Goal: Communication & Community: Share content

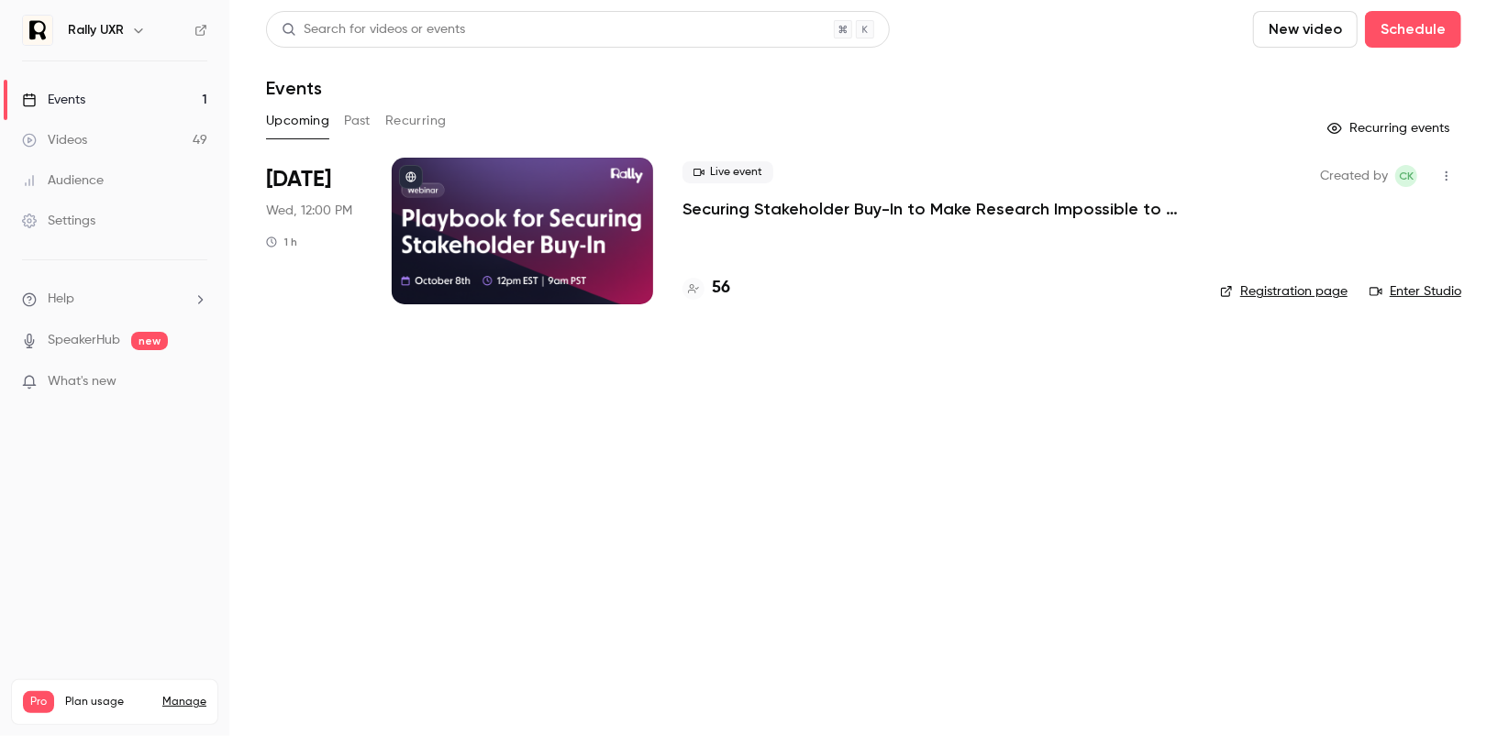
click at [346, 116] on button "Past" at bounding box center [357, 120] width 27 height 29
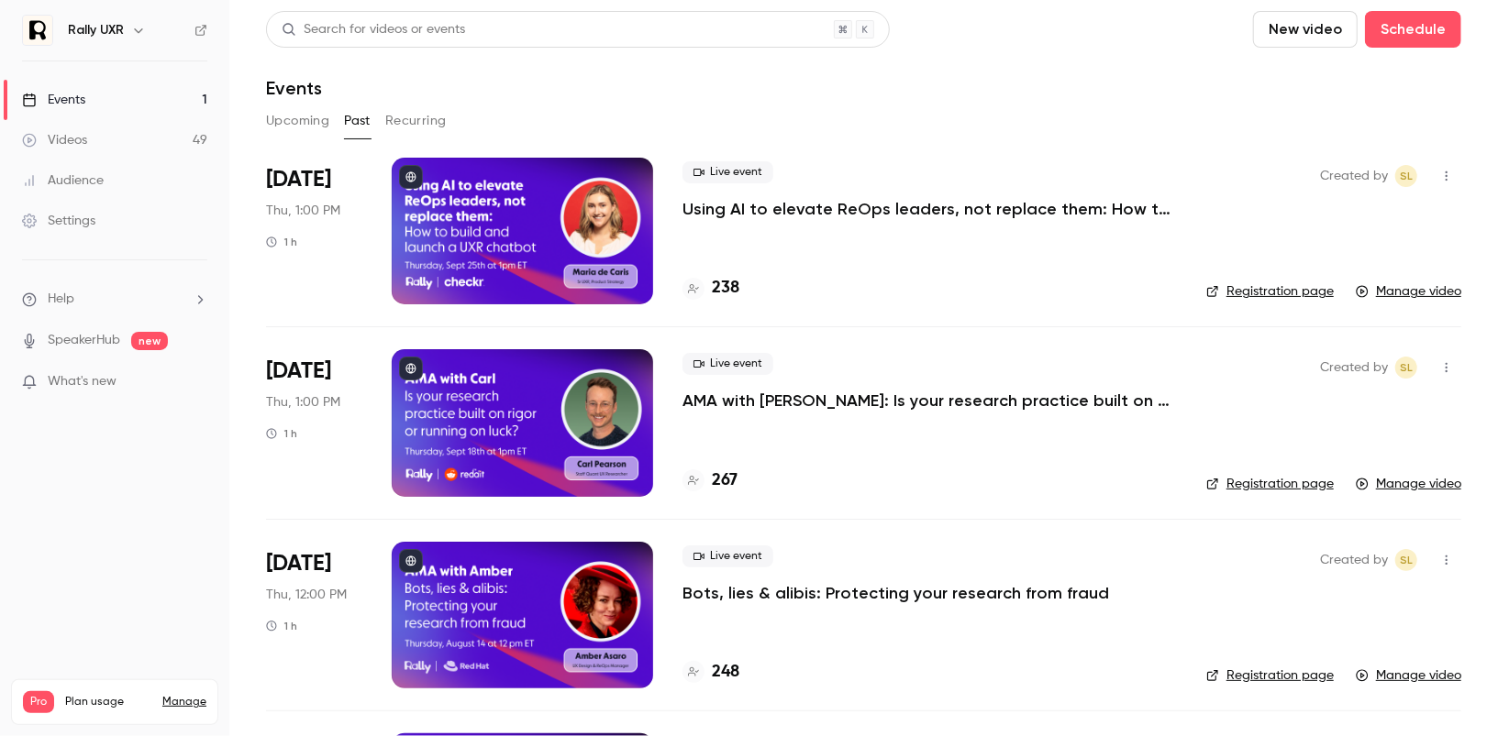
click at [520, 227] on div at bounding box center [522, 231] width 261 height 147
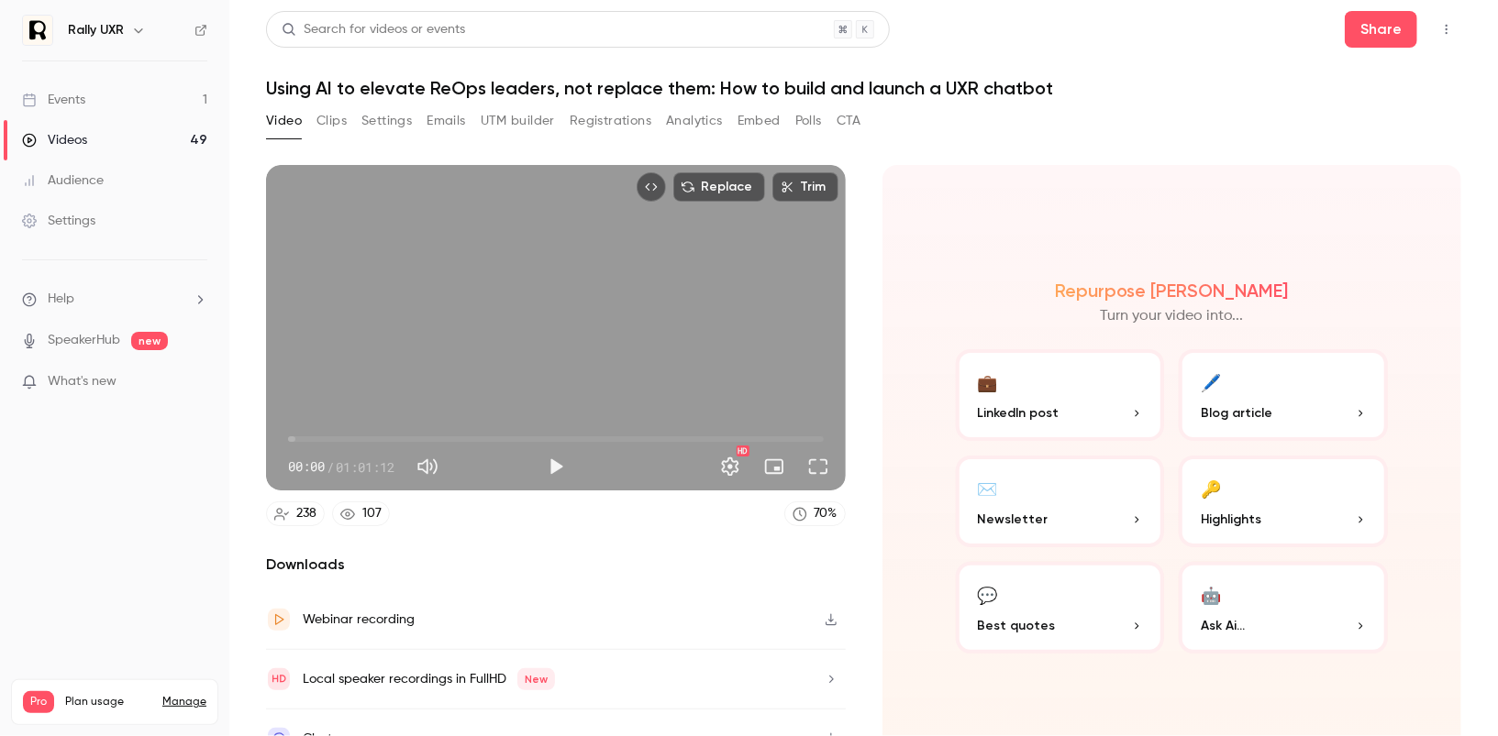
scroll to position [30, 0]
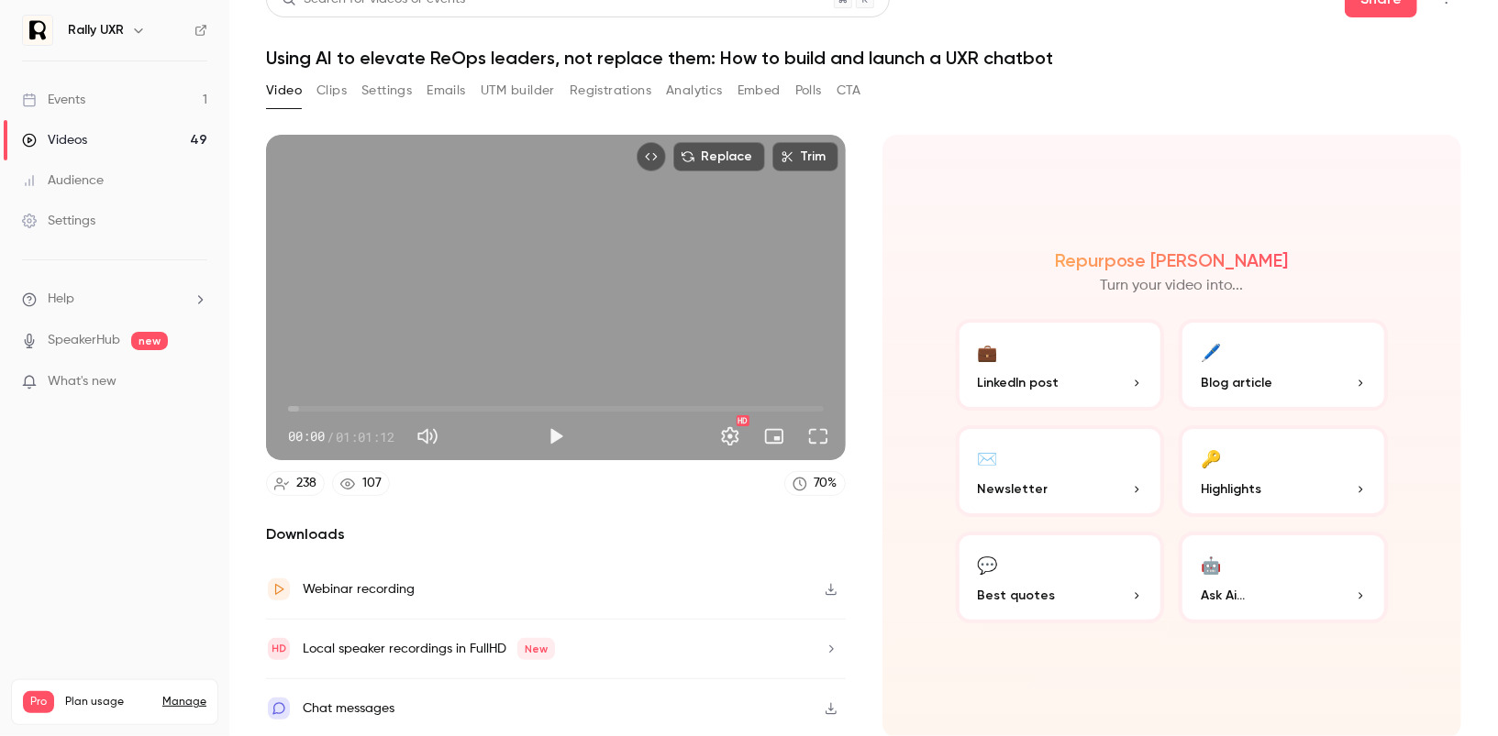
click at [831, 590] on icon "button" at bounding box center [830, 590] width 11 height 12
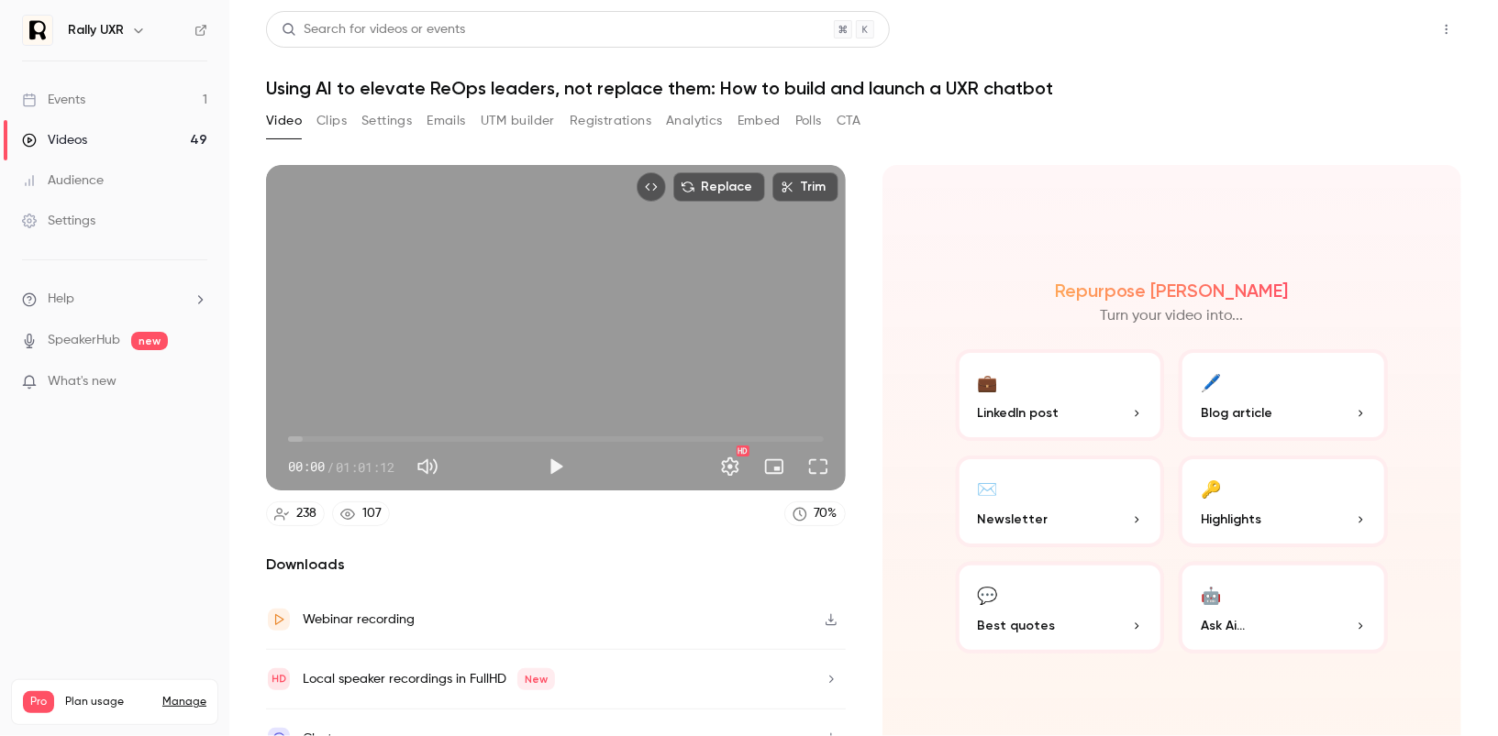
click at [1381, 44] on button "Share" at bounding box center [1380, 29] width 72 height 37
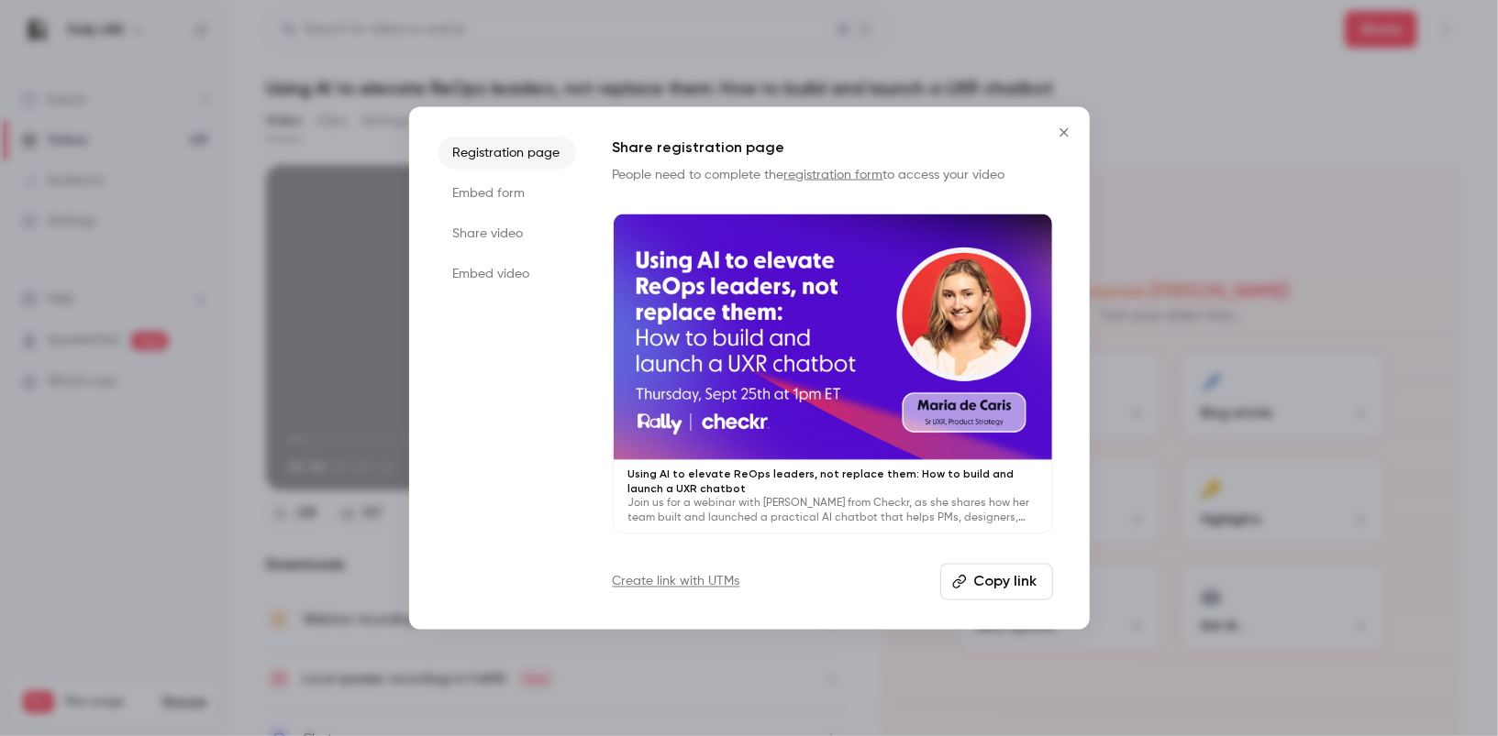
click at [488, 240] on li "Share video" at bounding box center [507, 232] width 138 height 33
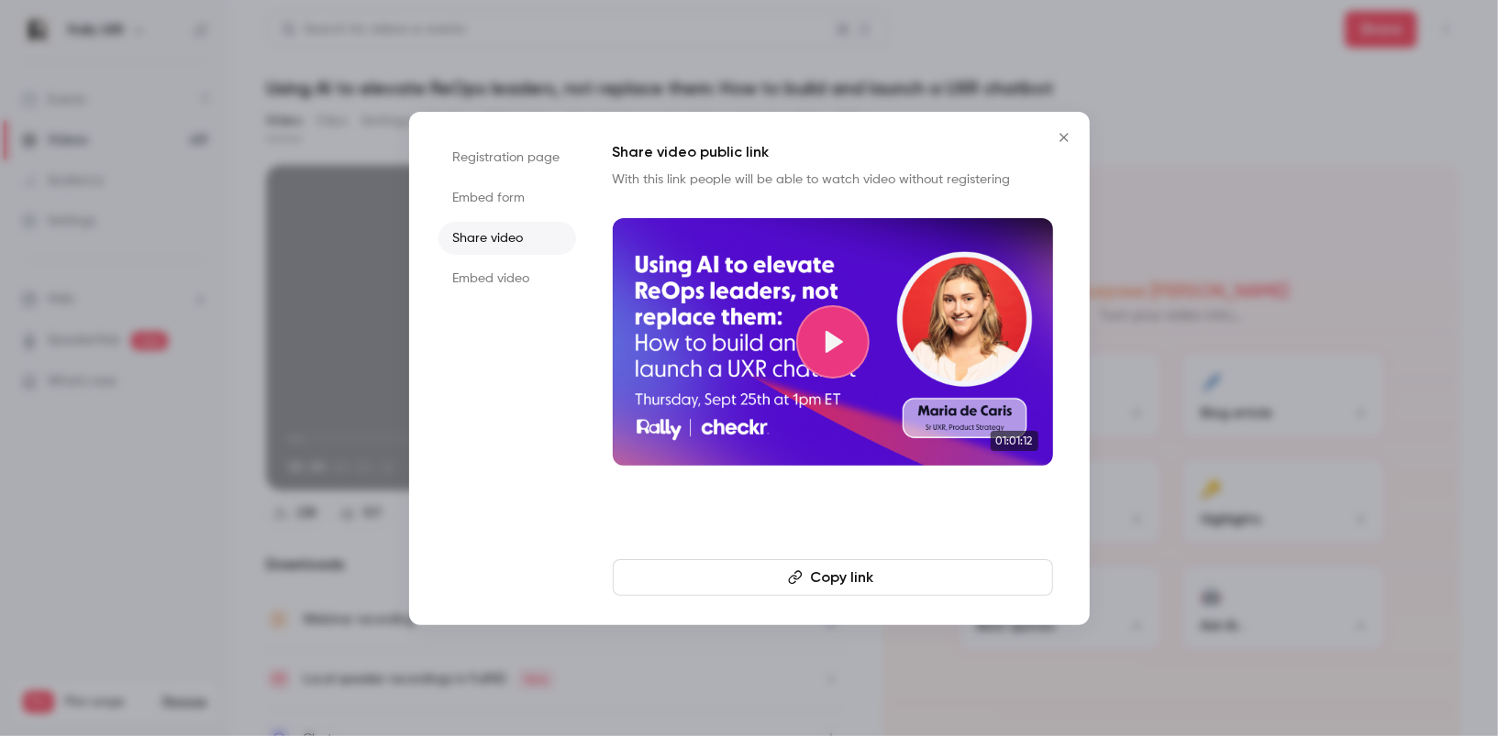
click at [878, 585] on button "Copy link" at bounding box center [833, 577] width 440 height 37
click at [1189, 440] on div at bounding box center [749, 368] width 1498 height 736
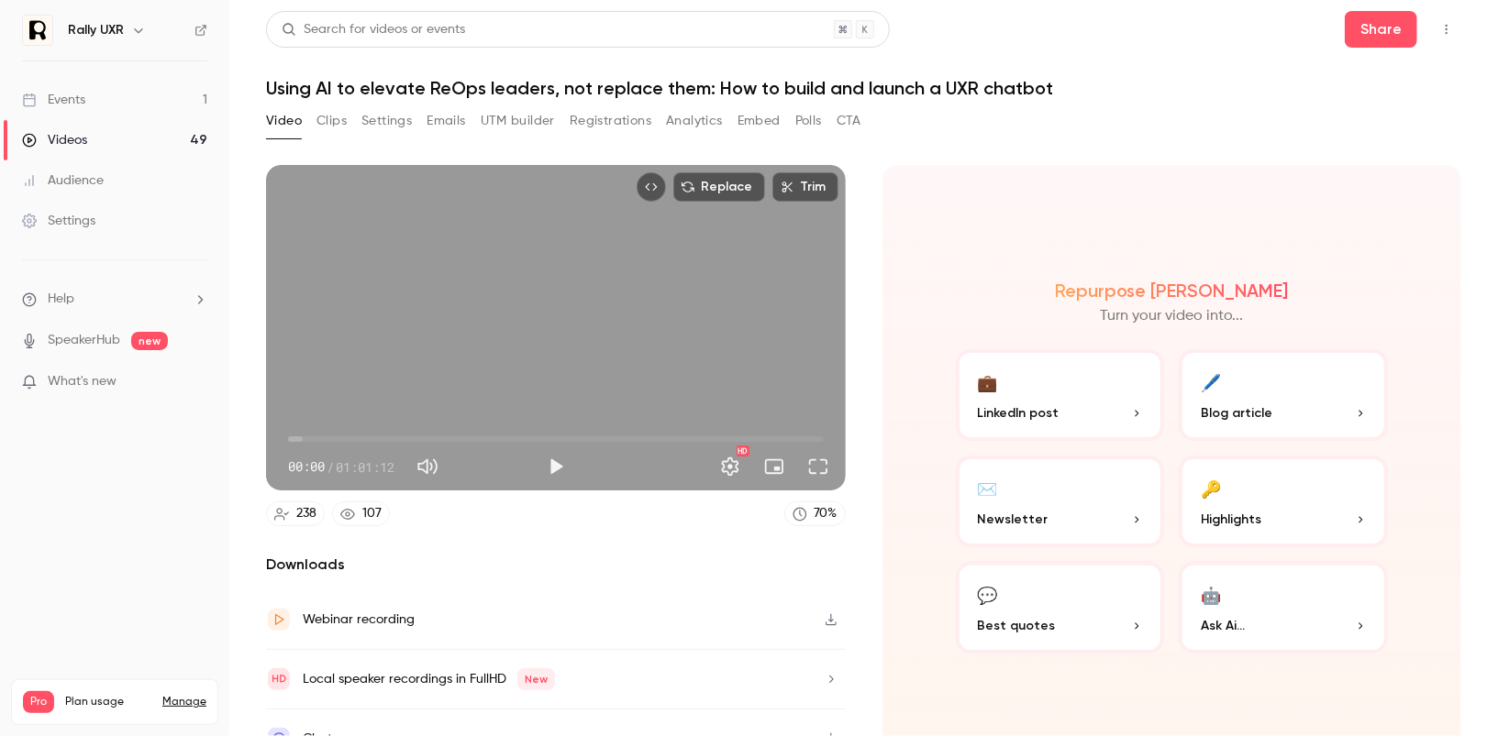
click at [332, 118] on button "Clips" at bounding box center [331, 120] width 30 height 29
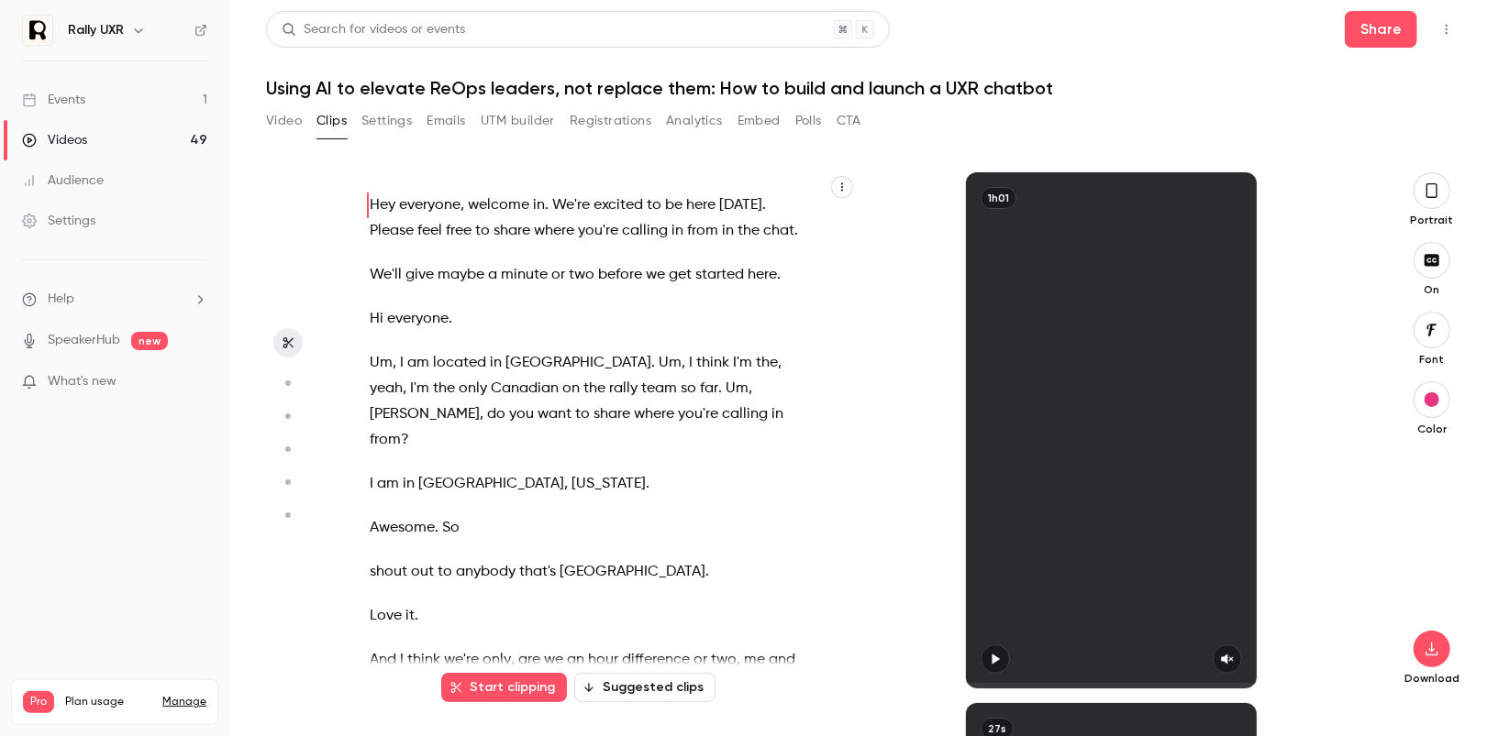
click at [841, 191] on icon "button" at bounding box center [841, 187] width 11 height 11
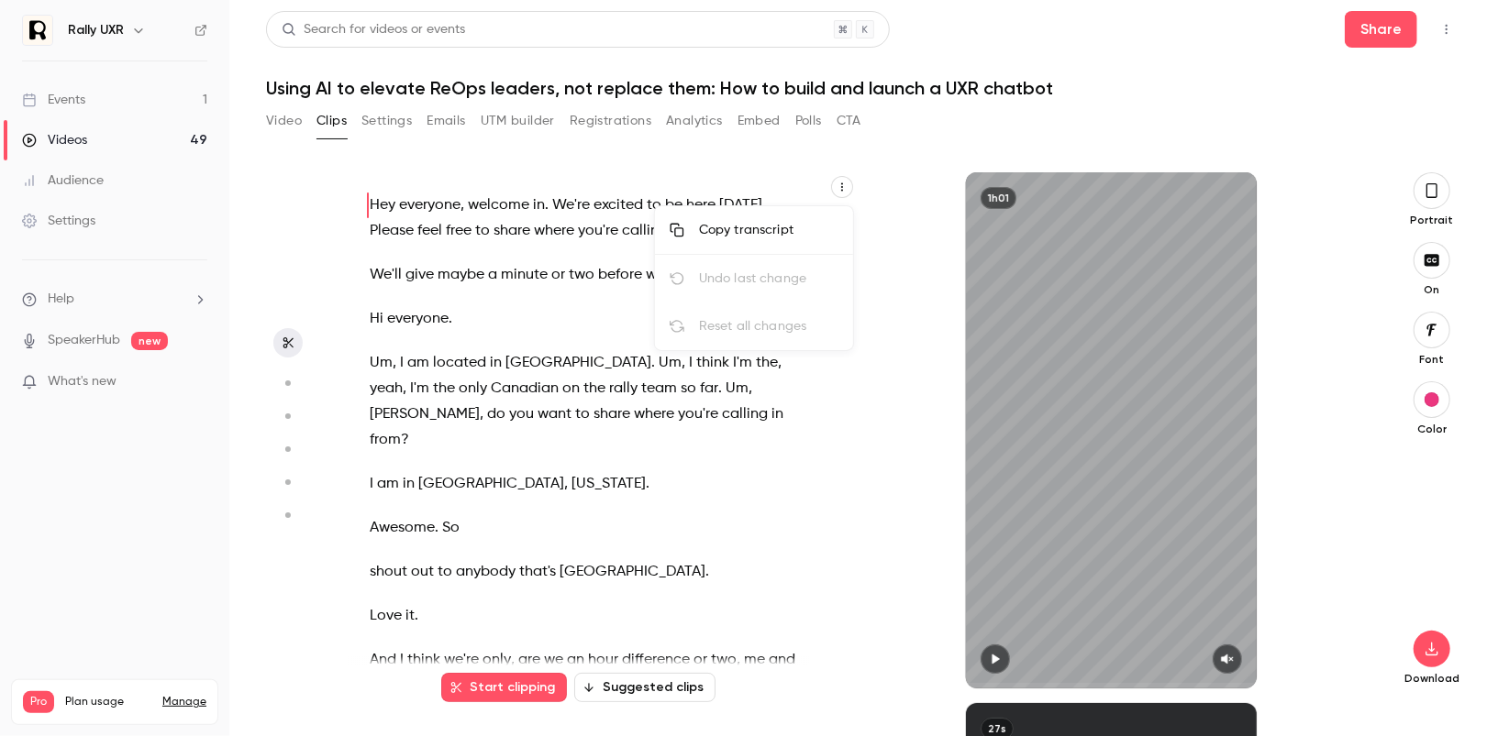
click at [781, 226] on div "Copy transcript" at bounding box center [768, 230] width 139 height 18
click at [561, 90] on h1 "Using AI to elevate ReOps leaders, not replace them: How to build and launch a …" at bounding box center [863, 88] width 1195 height 22
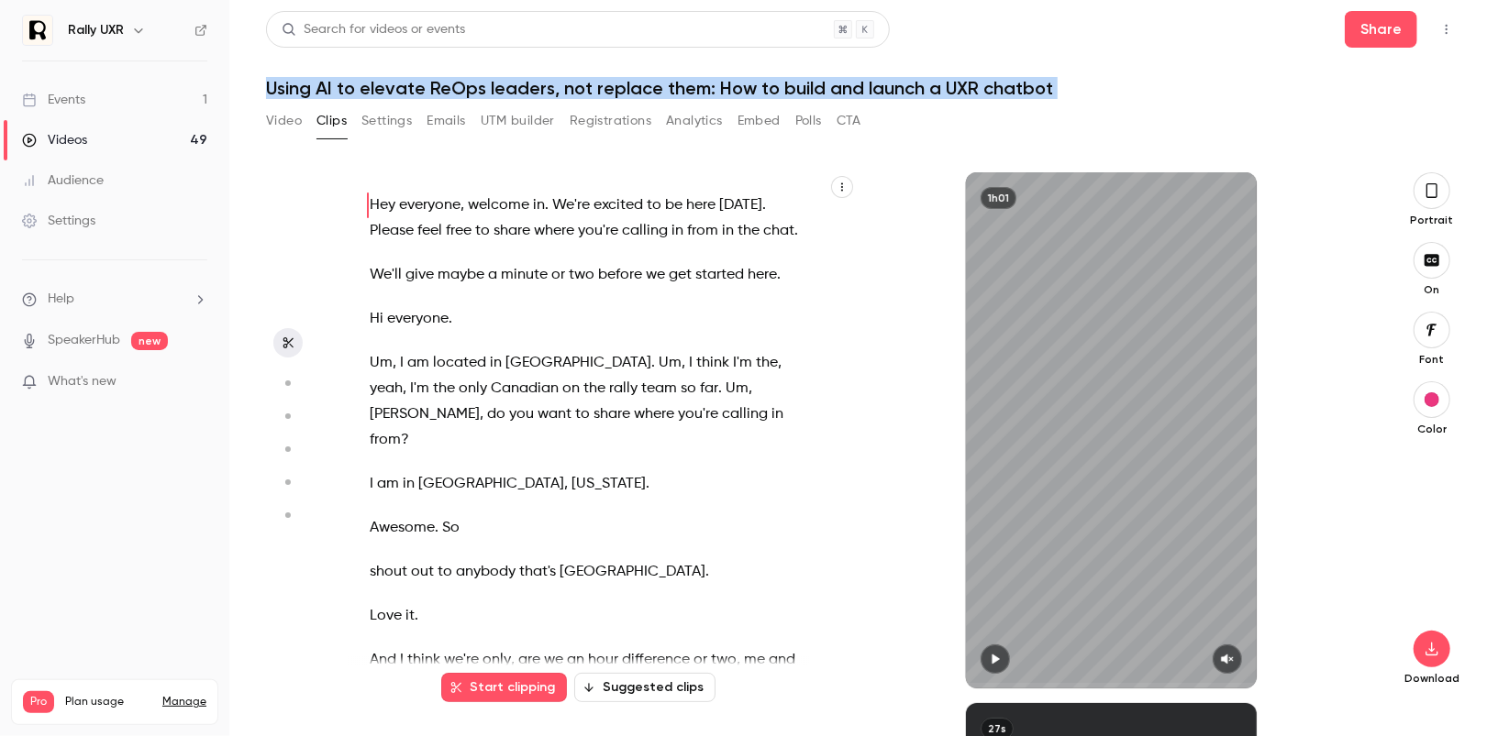
copy div "Using AI to elevate ReOps leaders, not replace them: How to build and launch a …"
click at [386, 121] on button "Settings" at bounding box center [386, 120] width 50 height 29
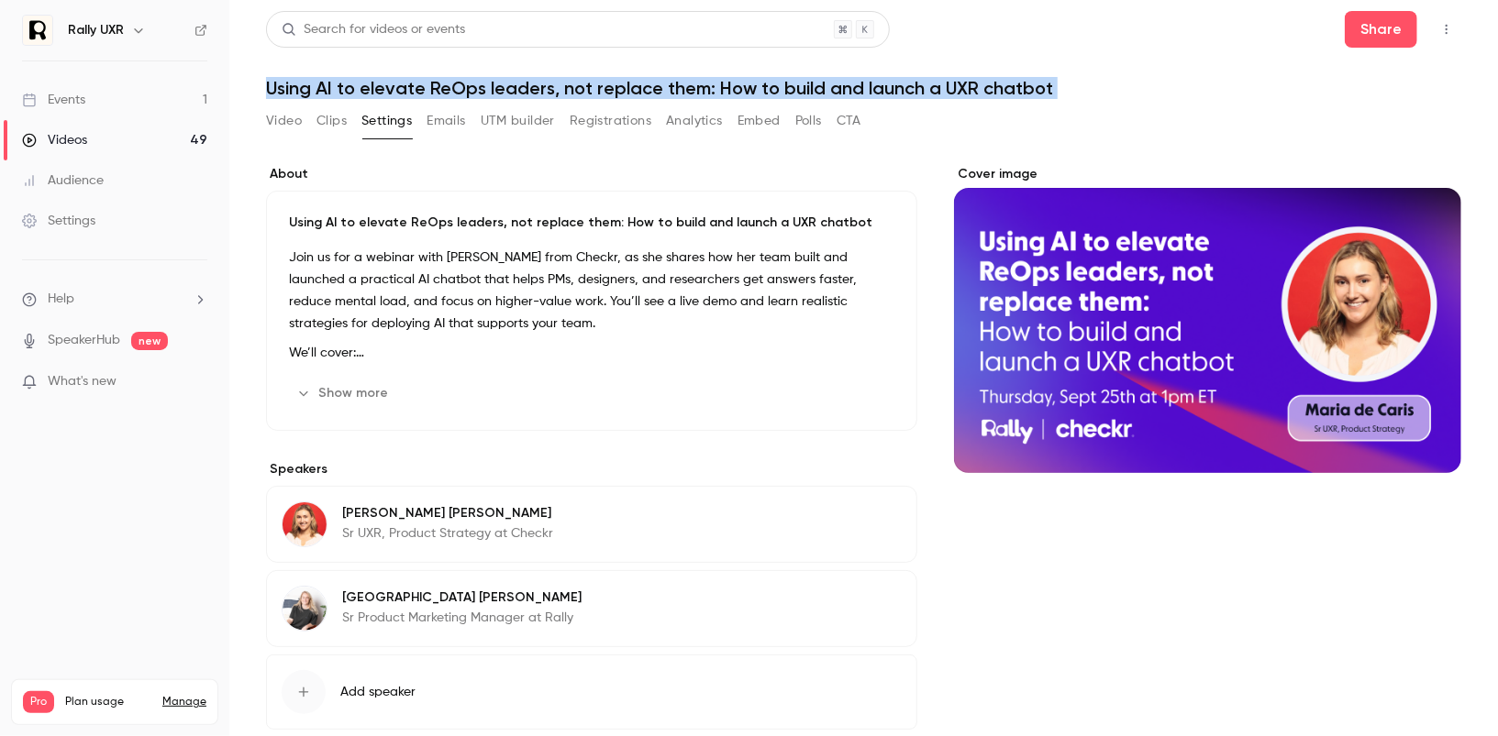
click at [371, 391] on button "Show more" at bounding box center [344, 393] width 110 height 29
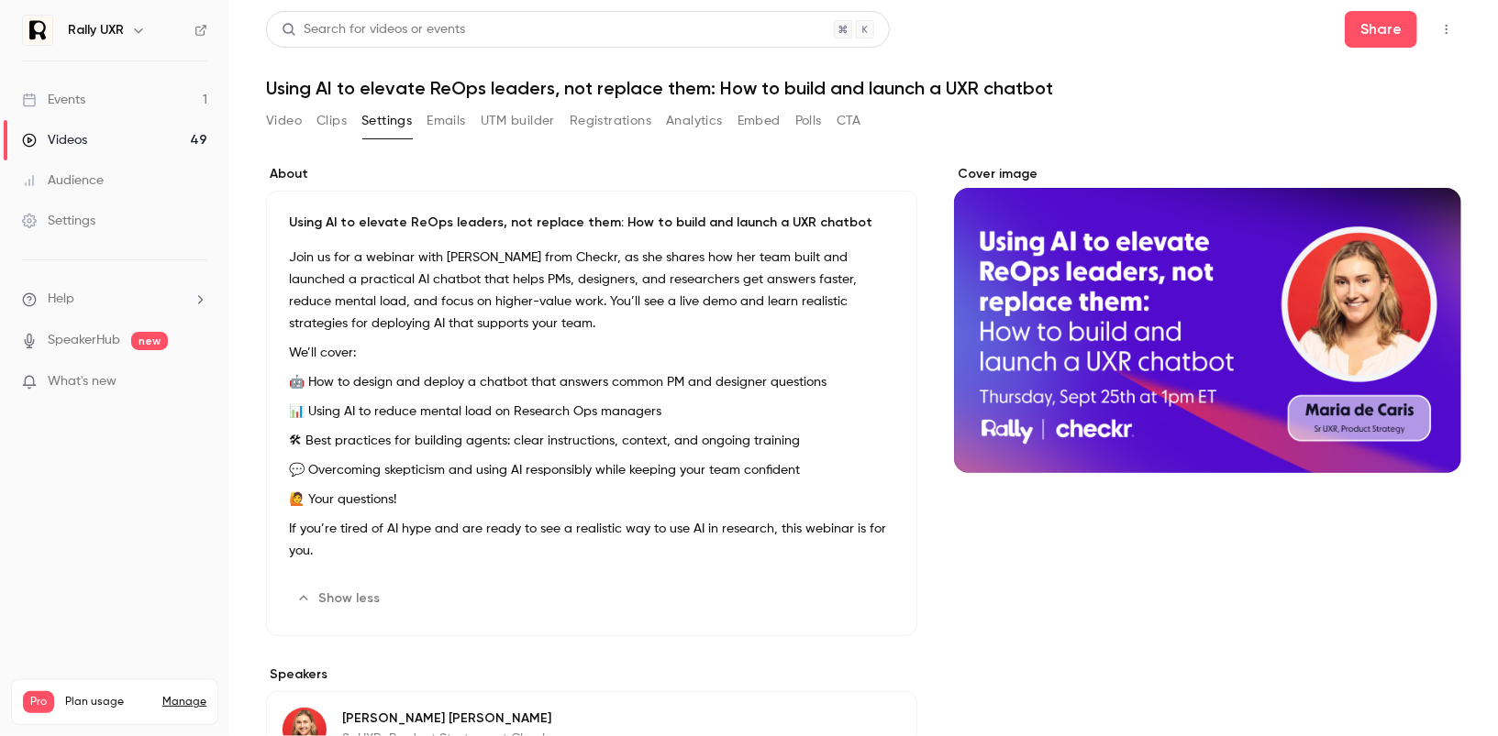
click at [388, 300] on p "Join us for a webinar with [PERSON_NAME] from Checkr, as she shares how her tea…" at bounding box center [591, 291] width 605 height 88
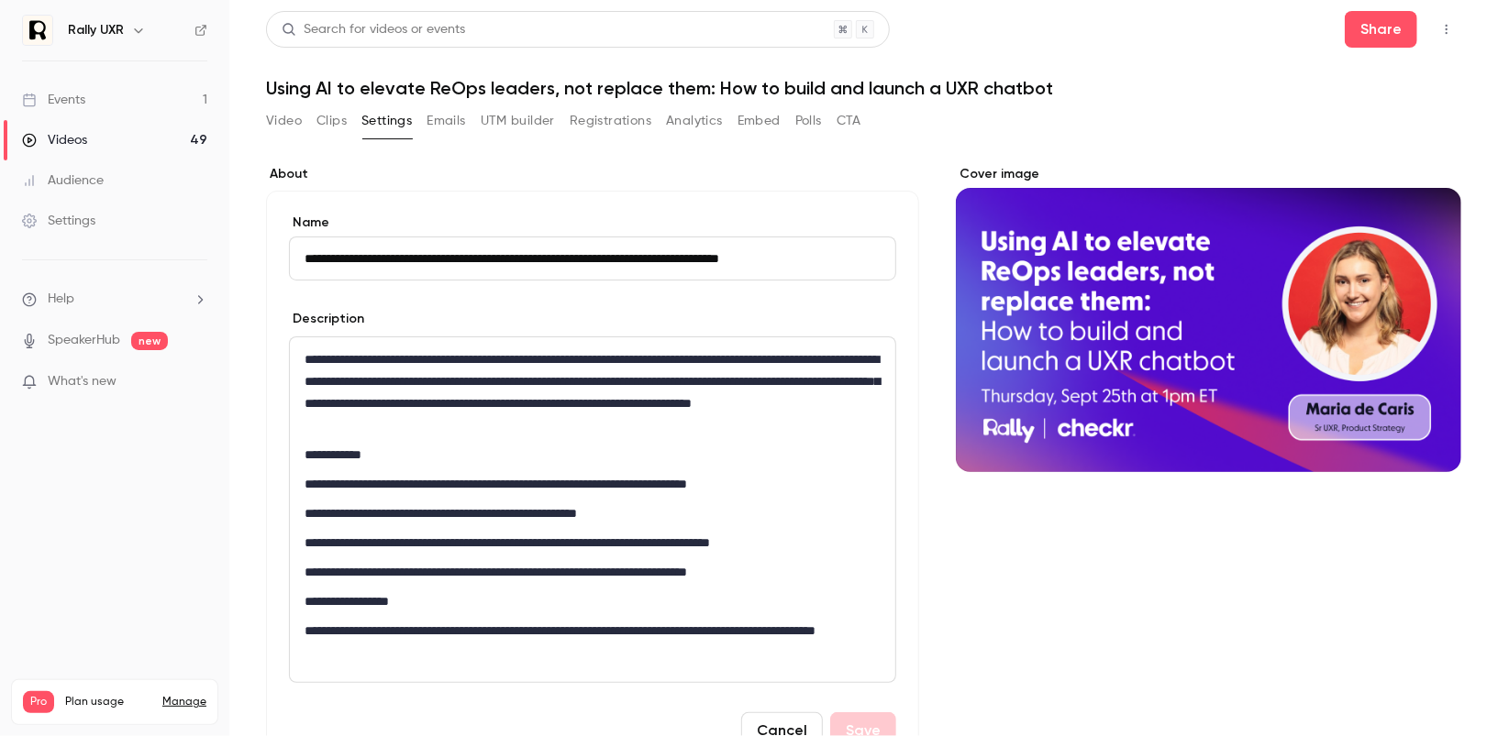
click at [455, 385] on p "**********" at bounding box center [592, 392] width 576 height 88
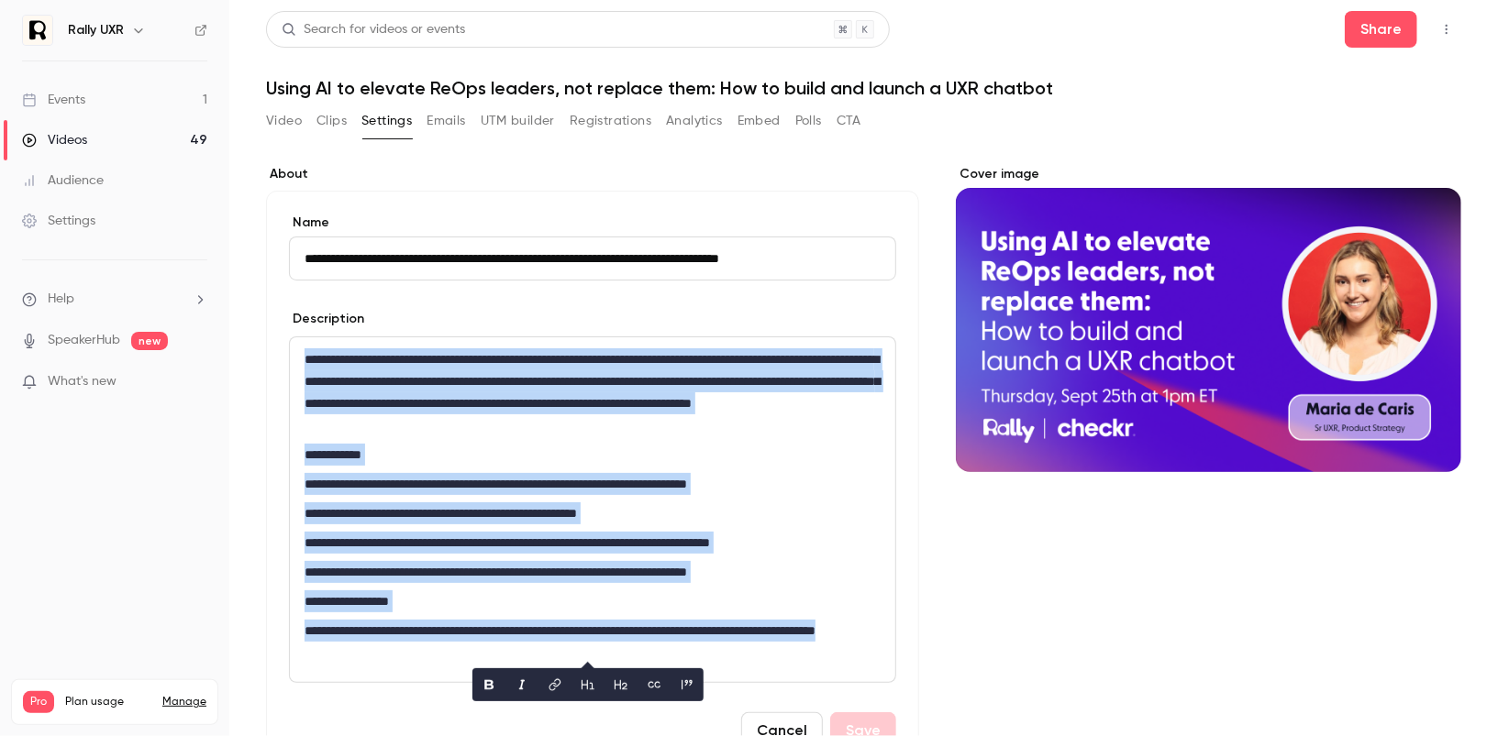
copy div "**********"
